Goal: Transaction & Acquisition: Purchase product/service

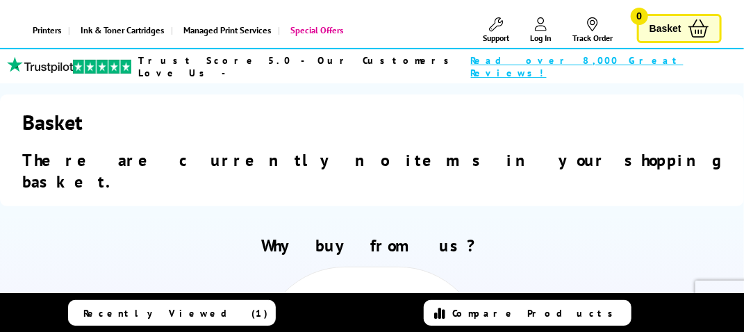
scroll to position [139, 0]
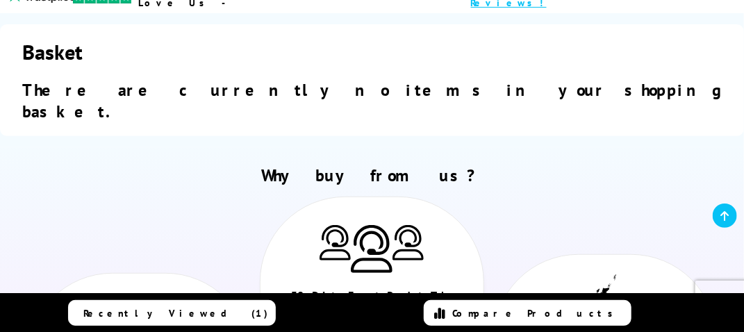
scroll to position [139, 0]
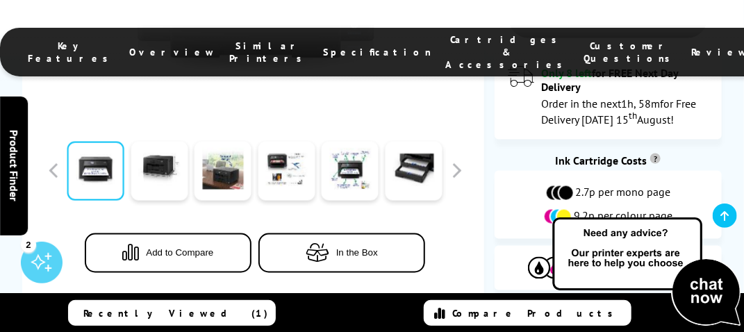
scroll to position [487, 0]
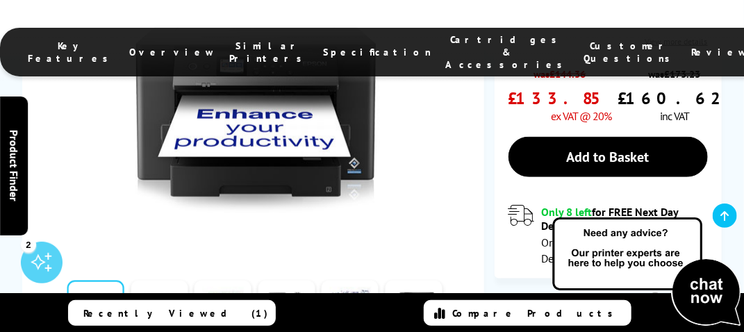
click at [97, 280] on link at bounding box center [95, 309] width 57 height 59
click at [167, 280] on link at bounding box center [159, 309] width 57 height 59
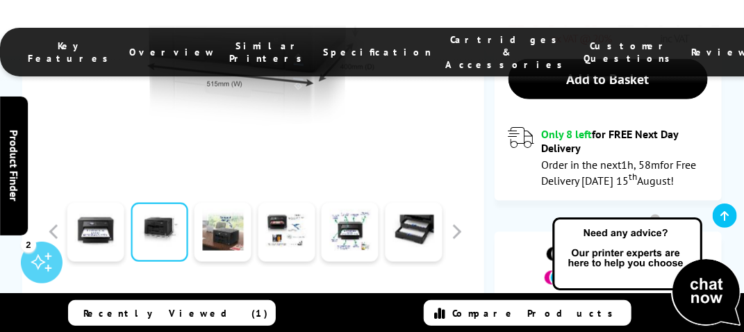
scroll to position [556, 0]
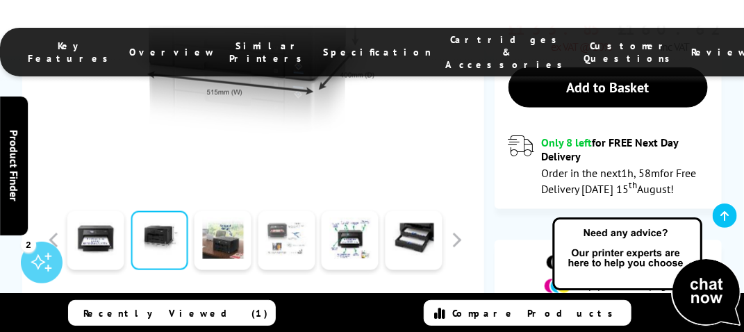
click at [280, 211] on link at bounding box center [286, 240] width 57 height 59
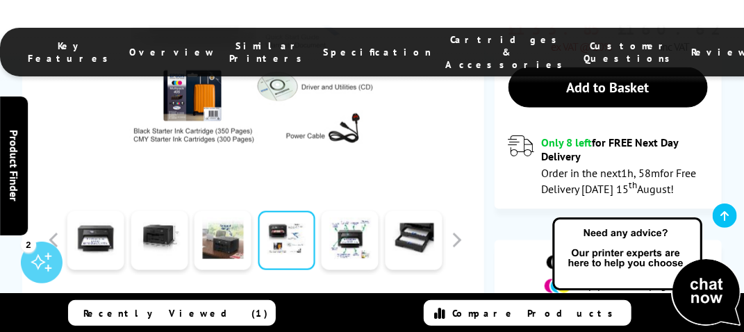
click at [284, 211] on link at bounding box center [286, 240] width 57 height 59
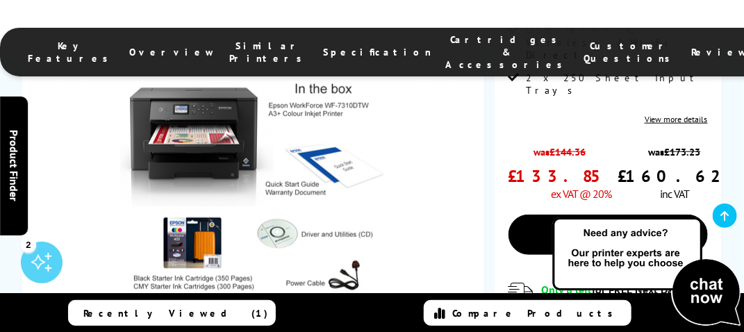
scroll to position [417, 0]
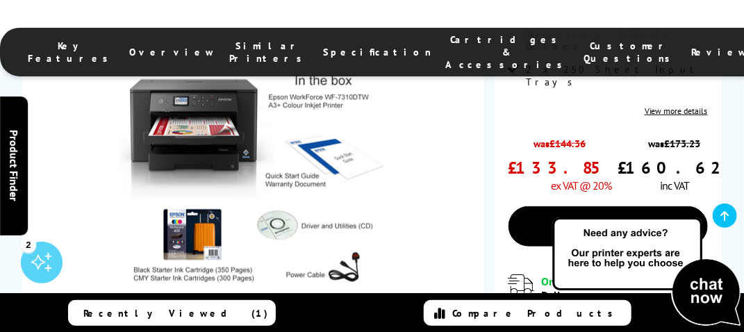
click at [446, 47] on span "Cartridges & Accessories" at bounding box center [508, 52] width 124 height 38
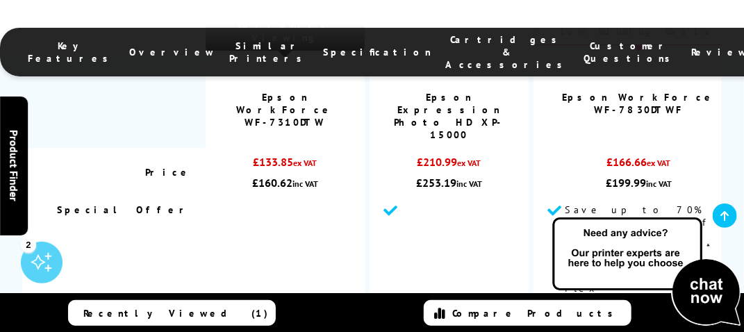
scroll to position [5413, 0]
